Goal: Information Seeking & Learning: Learn about a topic

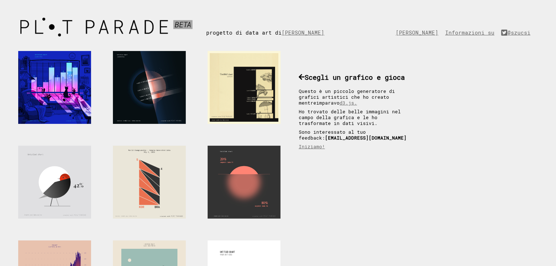
click at [339, 105] on font "d3.js." at bounding box center [347, 103] width 17 height 6
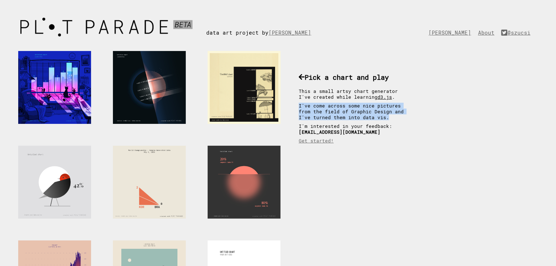
drag, startPoint x: 382, startPoint y: 121, endPoint x: 297, endPoint y: 108, distance: 85.8
click at [297, 108] on div "Pick a chart and play This a small artsy chart generator I've created while lea…" at bounding box center [354, 105] width 127 height 94
copy p "I've come across some nice pictures from the field of Graphic Design and I've t…"
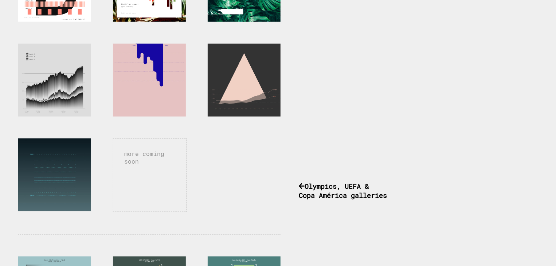
scroll to position [386, 0]
drag, startPoint x: 329, startPoint y: 221, endPoint x: 268, endPoint y: 194, distance: 66.5
click at [268, 194] on div "more coming soon Pick a chart and play This a small artsy chart generator I've …" at bounding box center [209, 92] width 419 height 877
click at [268, 194] on div "more coming soon" at bounding box center [147, 92] width 295 height 877
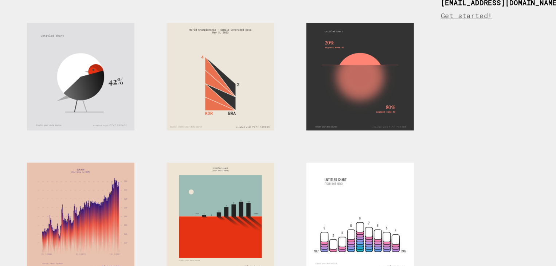
scroll to position [126, 0]
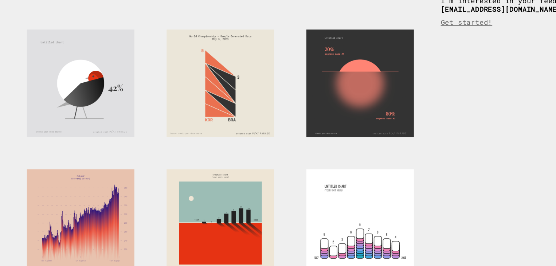
click at [98, 96] on link at bounding box center [54, 56] width 95 height 95
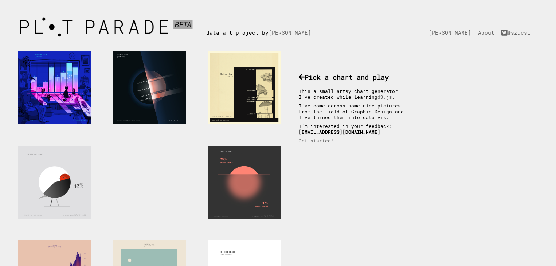
scroll to position [126, 0]
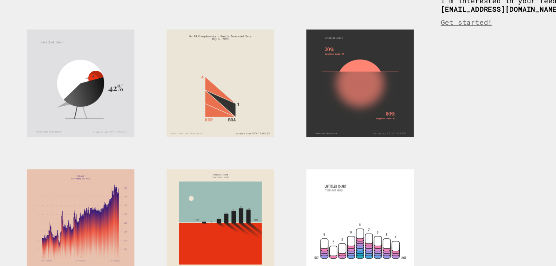
click at [188, 118] on link at bounding box center [149, 151] width 95 height 95
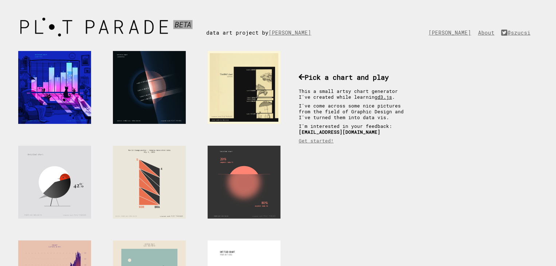
click at [377, 100] on link "d3.js" at bounding box center [384, 97] width 15 height 6
